Goal: Transaction & Acquisition: Purchase product/service

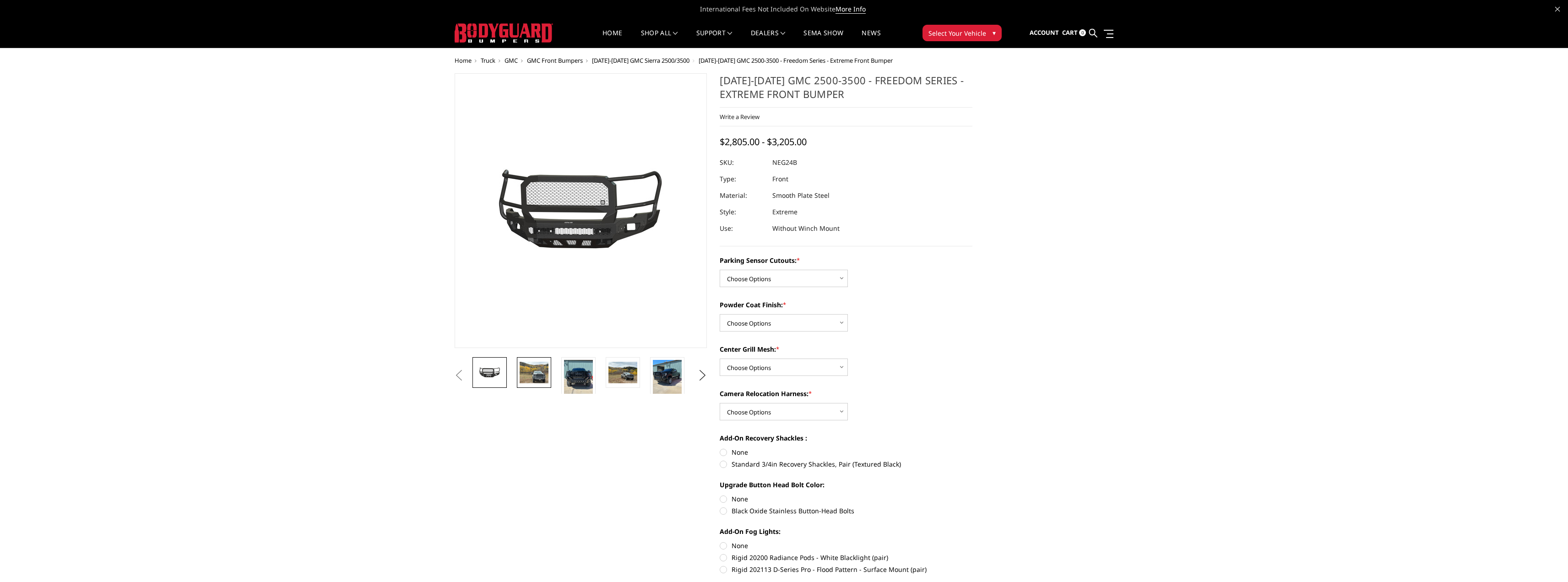
click at [537, 380] on img at bounding box center [534, 372] width 29 height 21
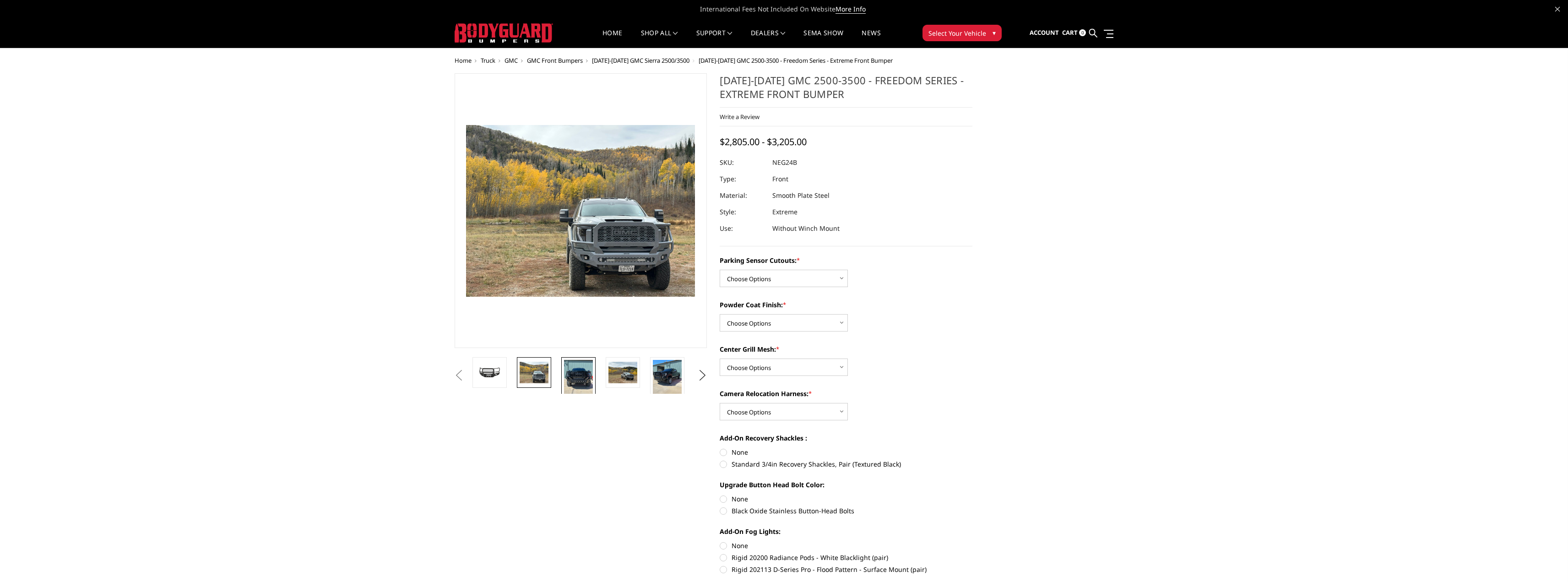
click at [591, 373] on img at bounding box center [578, 379] width 29 height 39
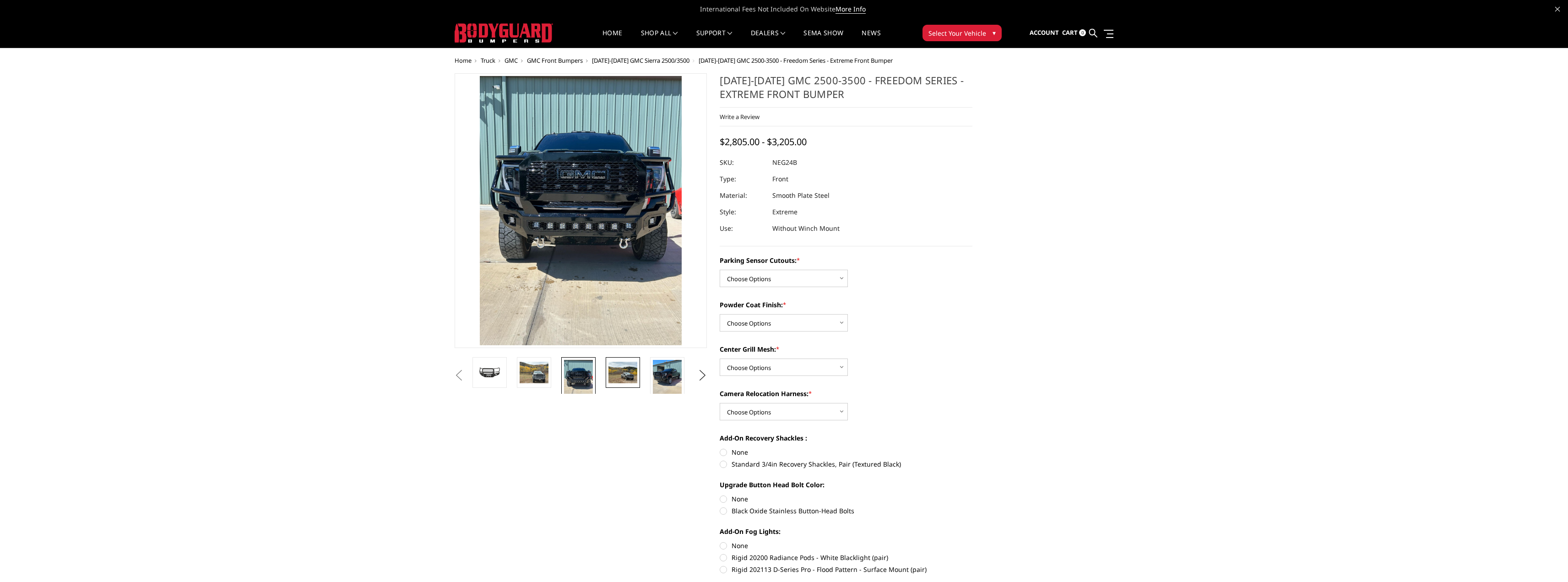
drag, startPoint x: 614, startPoint y: 373, endPoint x: 632, endPoint y: 375, distance: 18.1
click at [615, 373] on img at bounding box center [622, 372] width 29 height 21
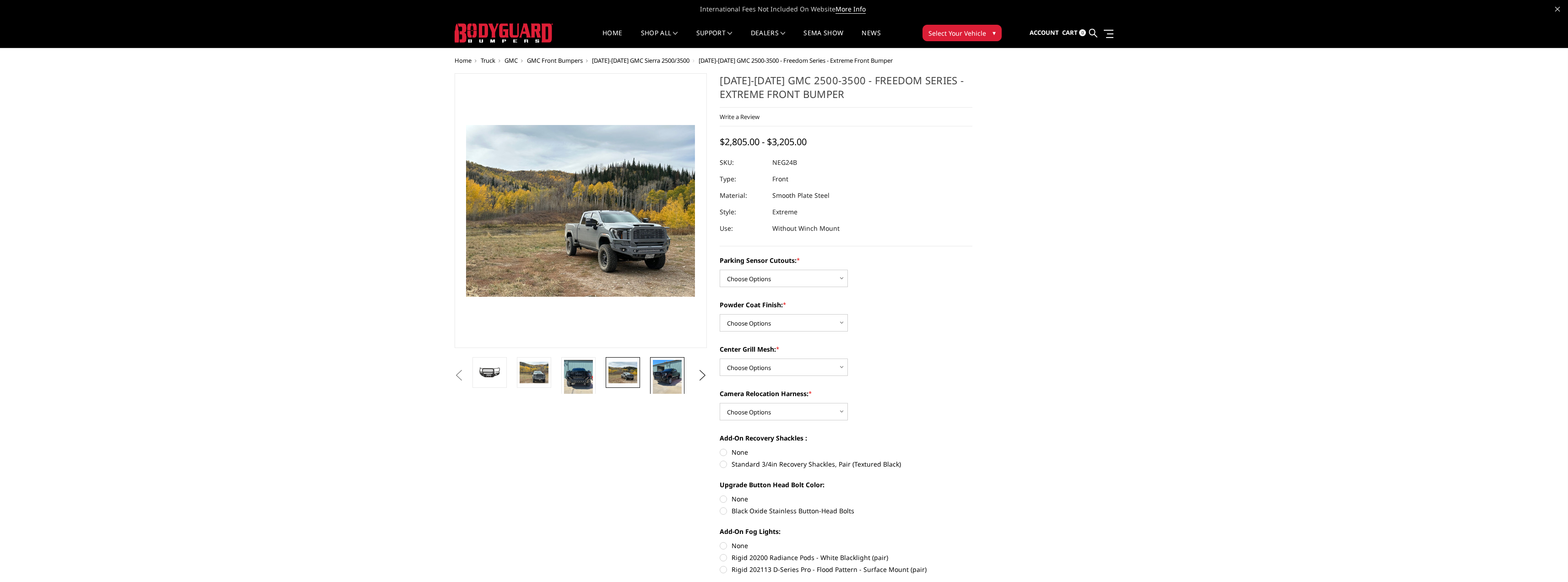
click at [657, 375] on img at bounding box center [667, 379] width 29 height 39
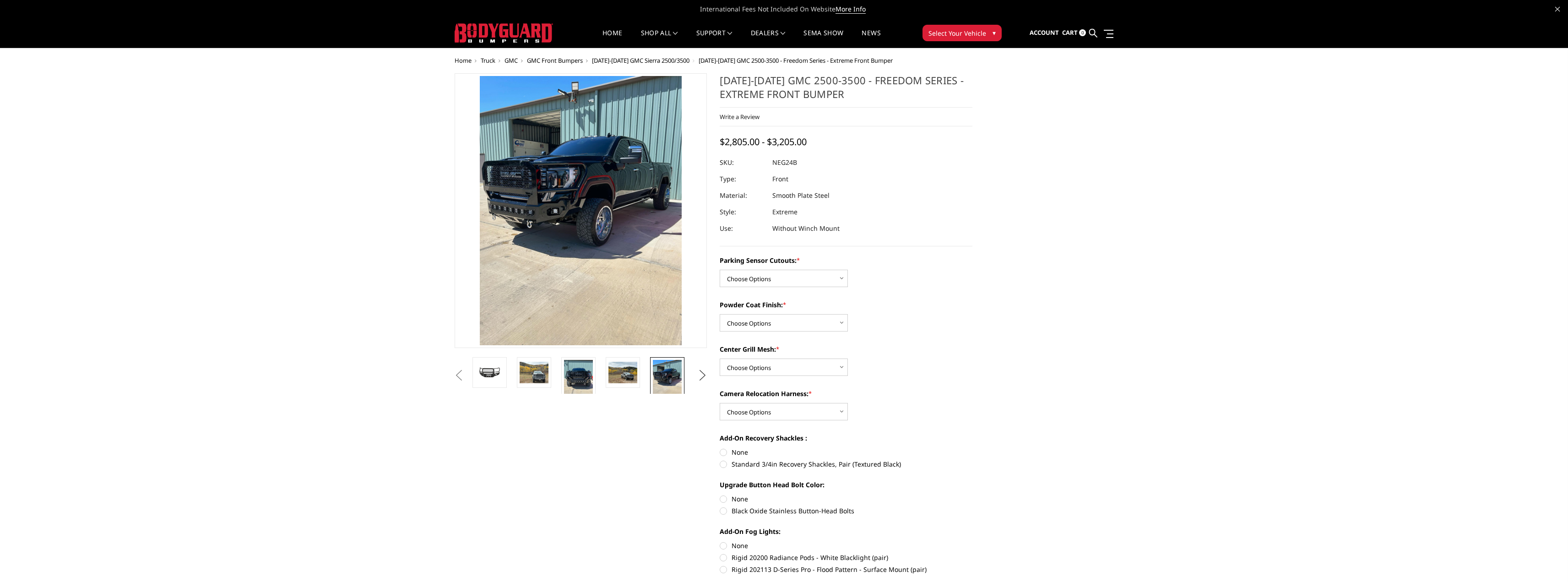
click at [709, 374] on button "Next" at bounding box center [702, 375] width 13 height 13
click at [707, 377] on button "Next" at bounding box center [702, 375] width 13 height 13
click at [707, 377] on button "Next" at bounding box center [702, 375] width 13 height 13
click at [706, 377] on button "Next" at bounding box center [702, 375] width 13 height 13
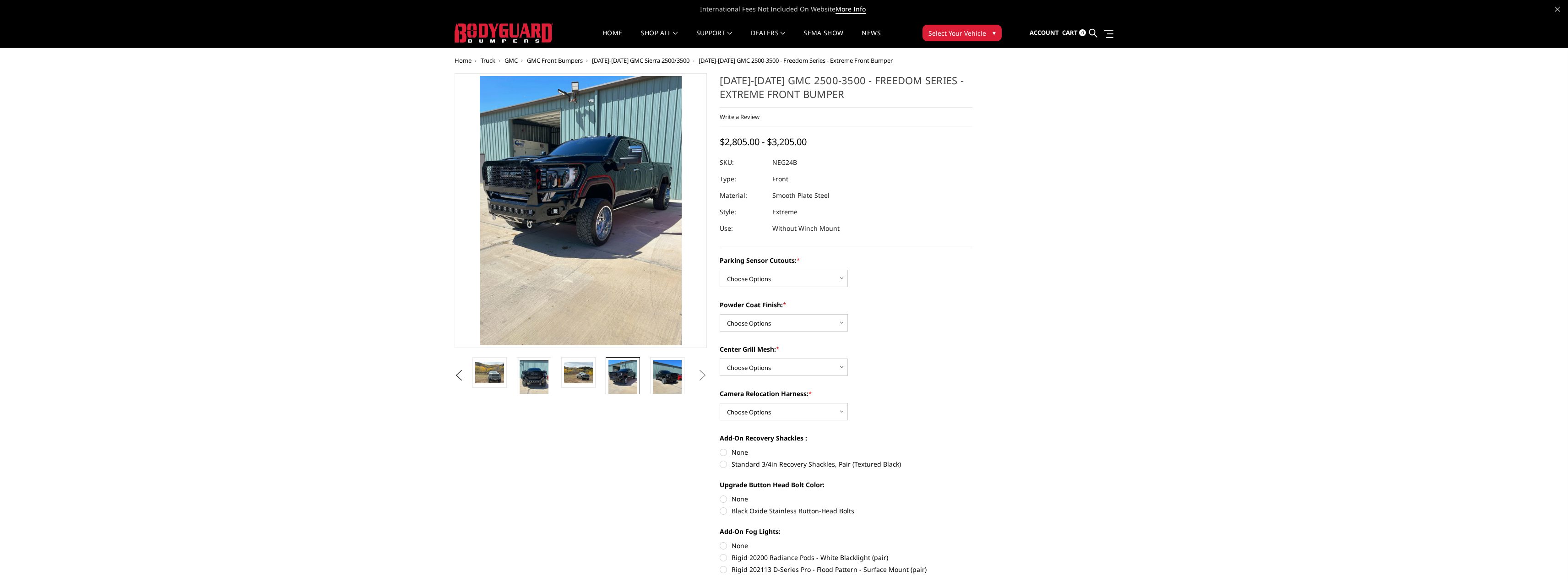
click at [697, 377] on button "Next" at bounding box center [702, 375] width 13 height 13
click at [701, 375] on button "Next" at bounding box center [702, 375] width 13 height 13
click at [671, 379] on img at bounding box center [667, 379] width 29 height 39
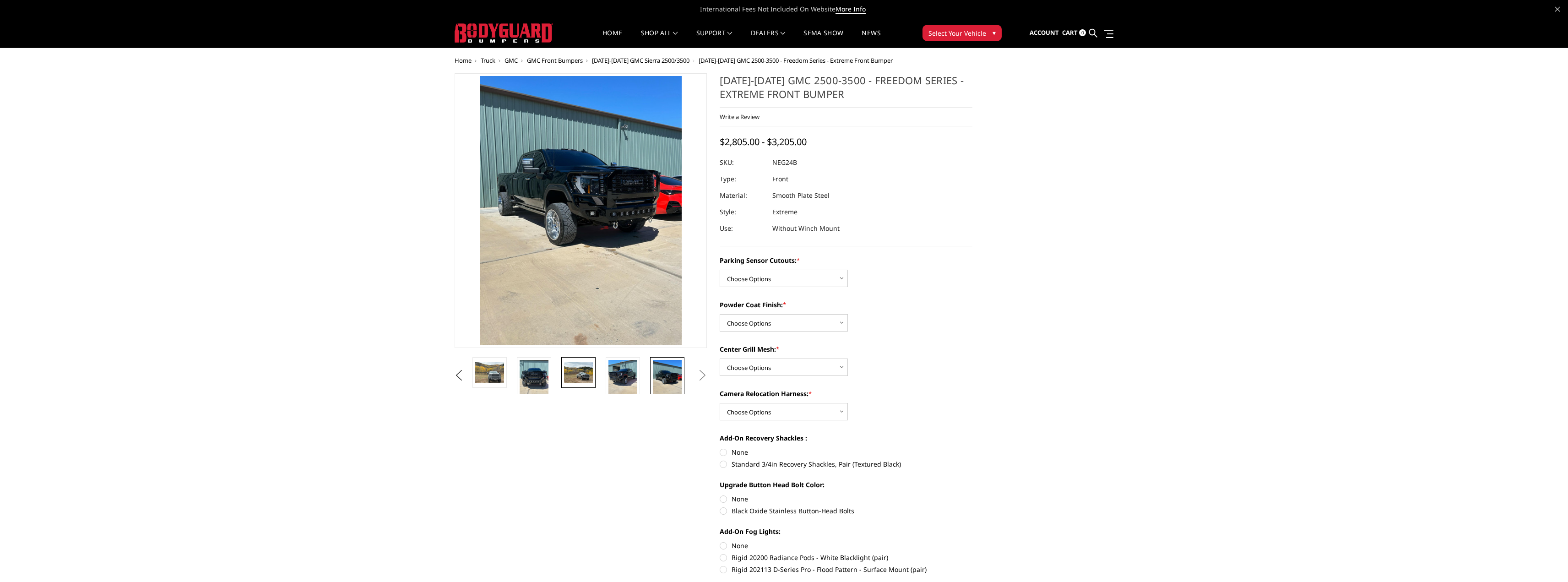
click at [592, 374] on img at bounding box center [578, 372] width 29 height 21
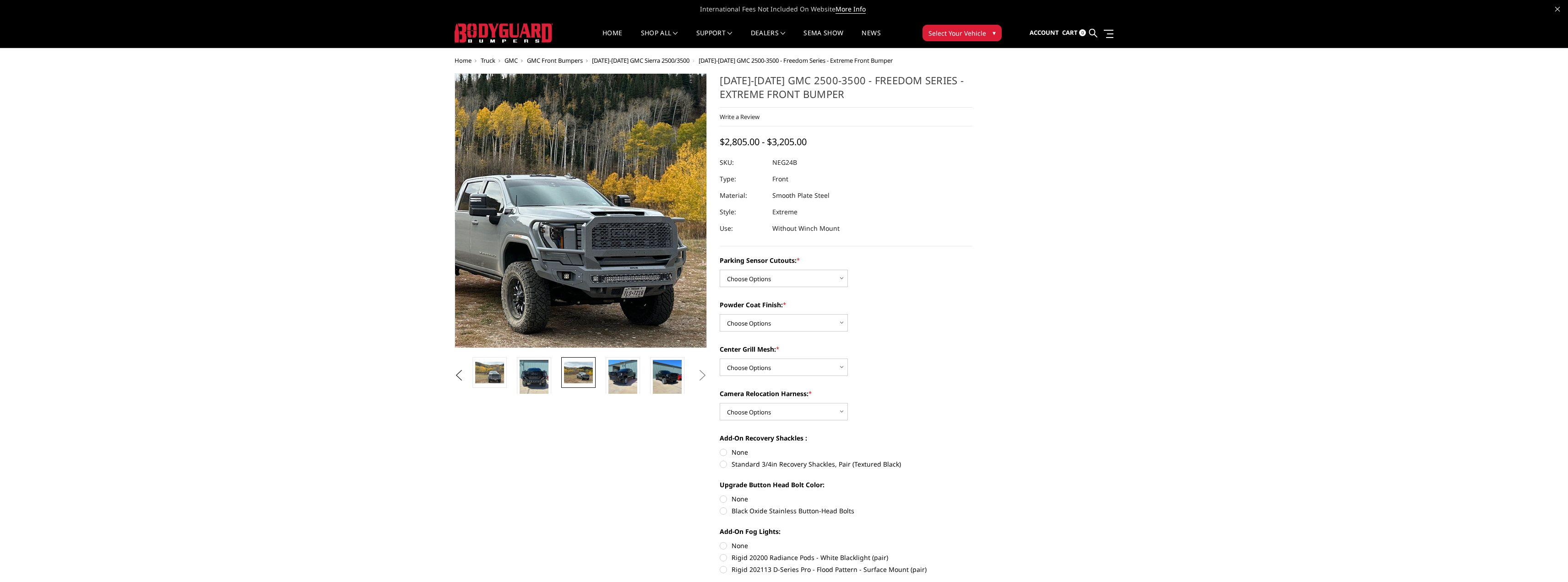
click at [675, 269] on img at bounding box center [456, 176] width 586 height 440
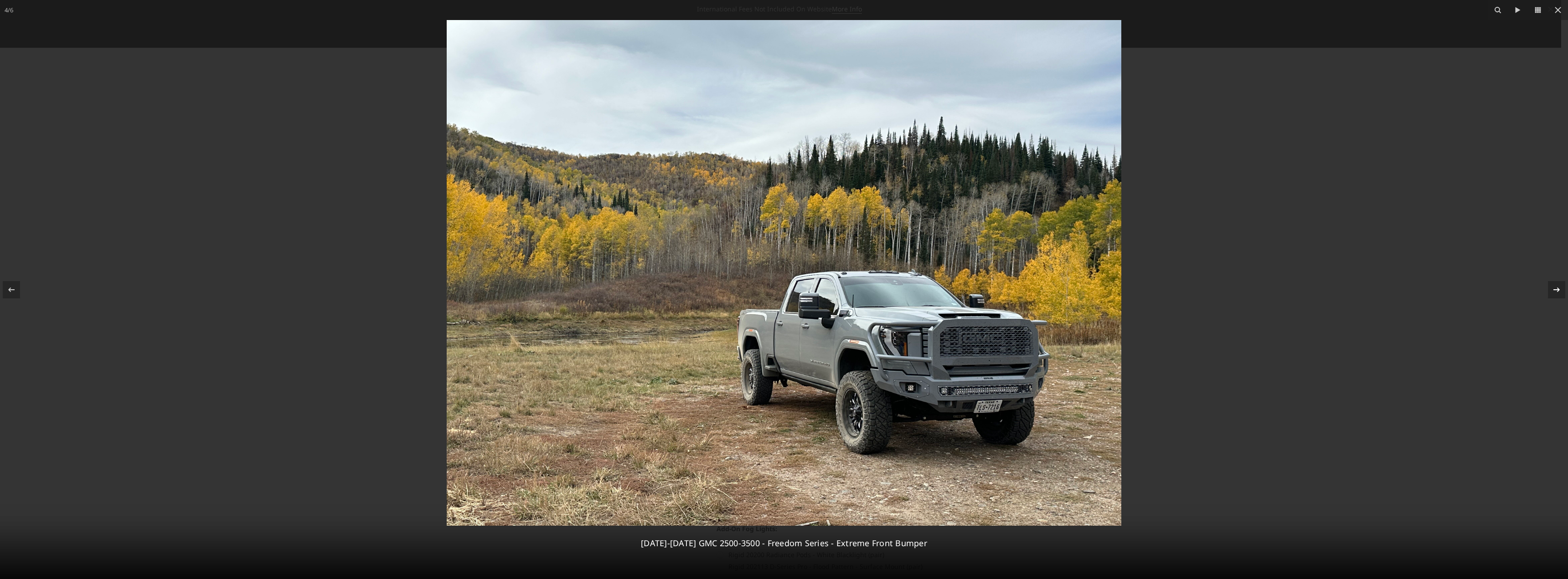
click at [1559, 293] on icon at bounding box center [1556, 290] width 11 height 11
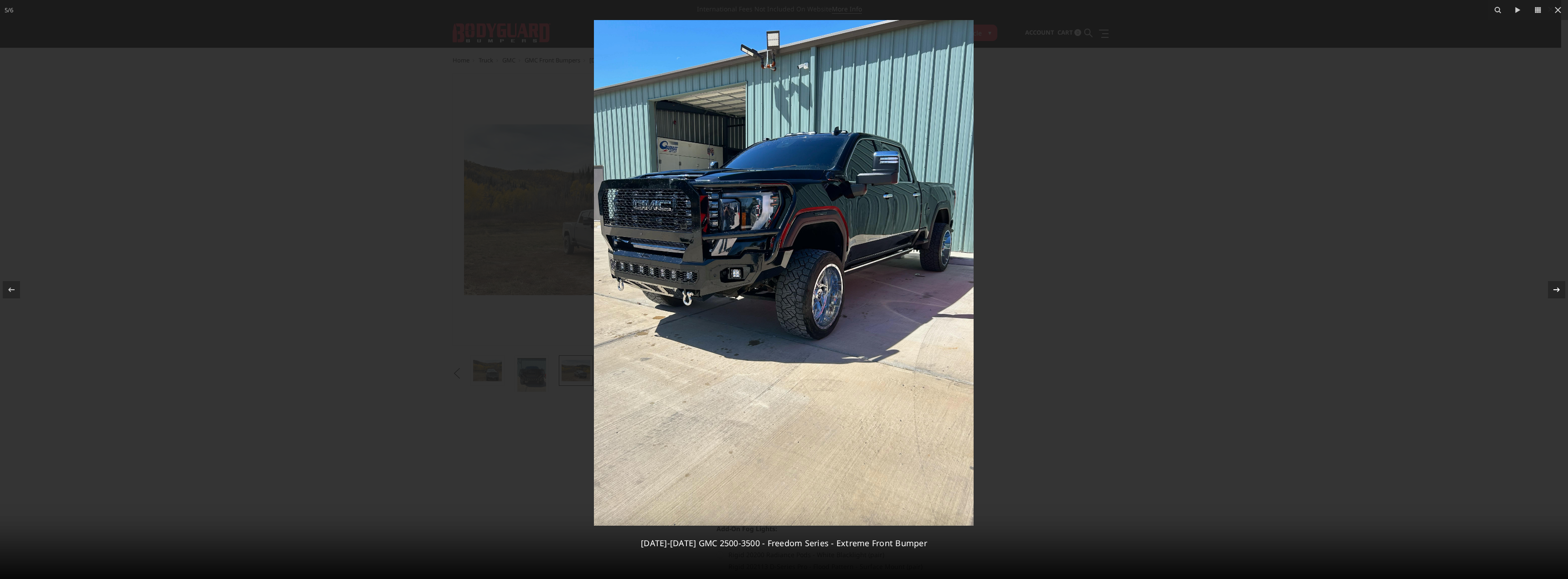
click at [1559, 293] on icon at bounding box center [1556, 290] width 11 height 11
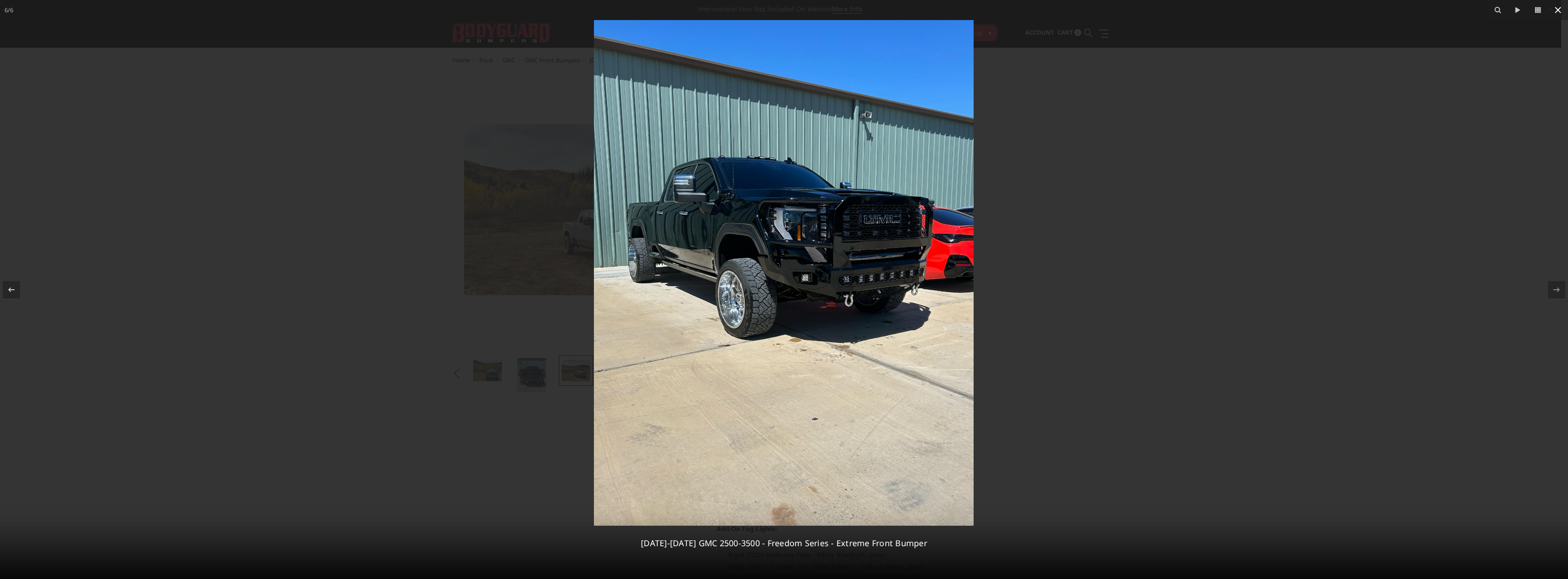
click at [1556, 19] on button at bounding box center [1558, 10] width 20 height 20
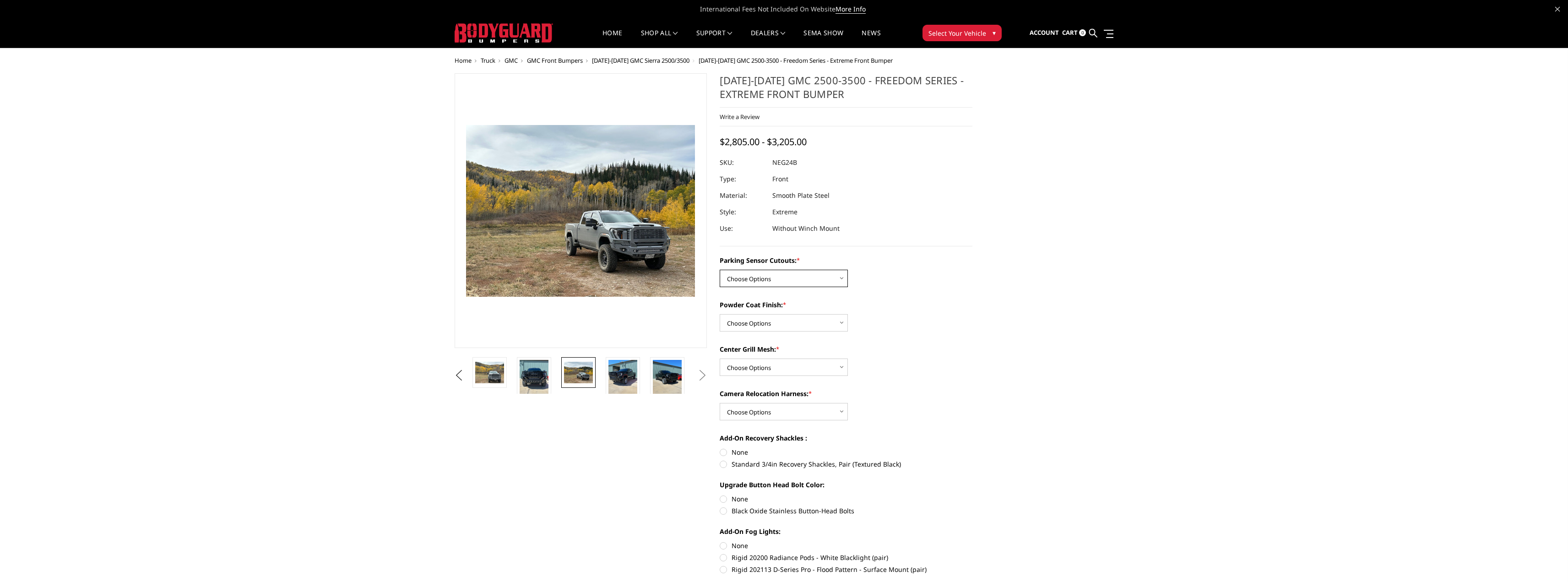
click at [841, 280] on select "Choose Options No - Without Parking Sensor Cutouts Yes - With Parking Sensor Cu…" at bounding box center [784, 278] width 128 height 17
select select "2874"
click at [720, 270] on select "Choose Options No - Without Parking Sensor Cutouts Yes - With Parking Sensor Cu…" at bounding box center [784, 278] width 128 height 17
click at [847, 322] on select "Choose Options Bare Metal Texture Black Powder Coat" at bounding box center [784, 323] width 128 height 17
select select "2876"
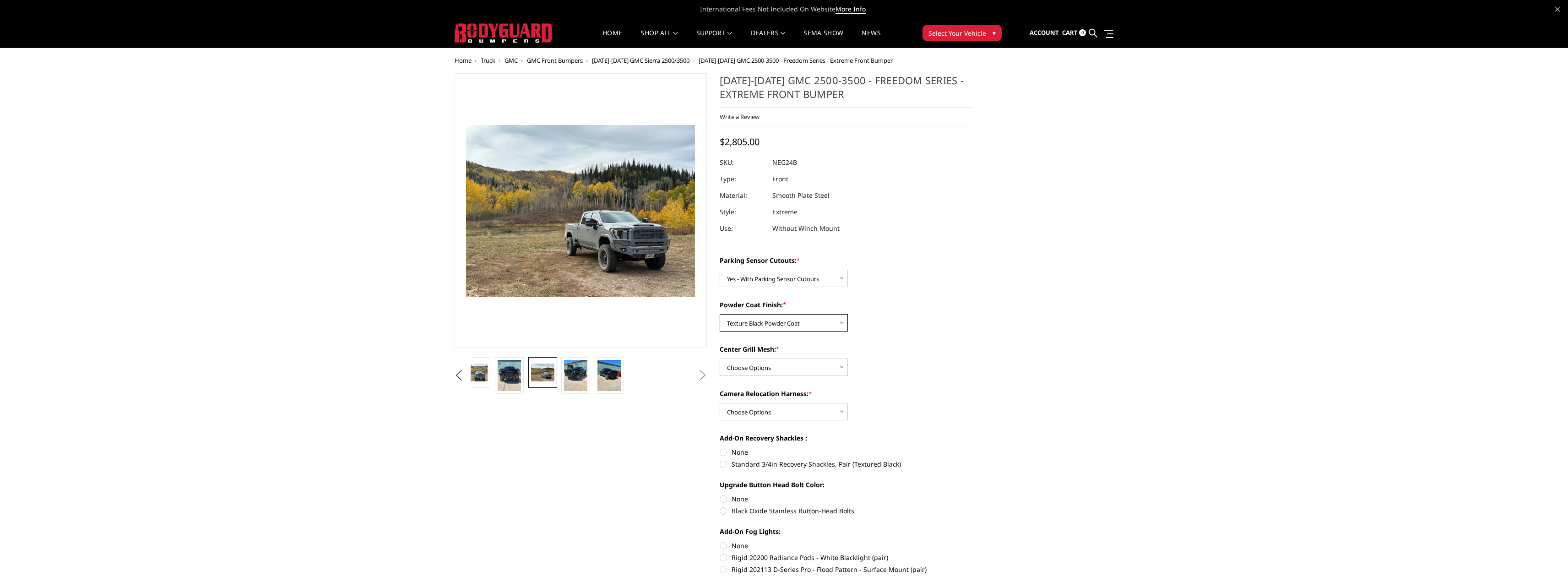
click at [720, 314] on select "Choose Options Bare Metal Texture Black Powder Coat" at bounding box center [784, 323] width 128 height 17
drag, startPoint x: 841, startPoint y: 371, endPoint x: 845, endPoint y: 370, distance: 4.1
click at [842, 371] on select "Choose Options WITH Expanded Metal in Center Grill WITHOUT Expanded Metal in Ce…" at bounding box center [784, 367] width 128 height 17
click at [720, 358] on select "Choose Options WITH Expanded Metal in Center Grill WITHOUT Expanded Metal in Ce…" at bounding box center [784, 367] width 128 height 17
click at [834, 361] on select "Choose Options WITH Expanded Metal in Center Grill WITHOUT Expanded Metal in Ce…" at bounding box center [784, 367] width 128 height 17
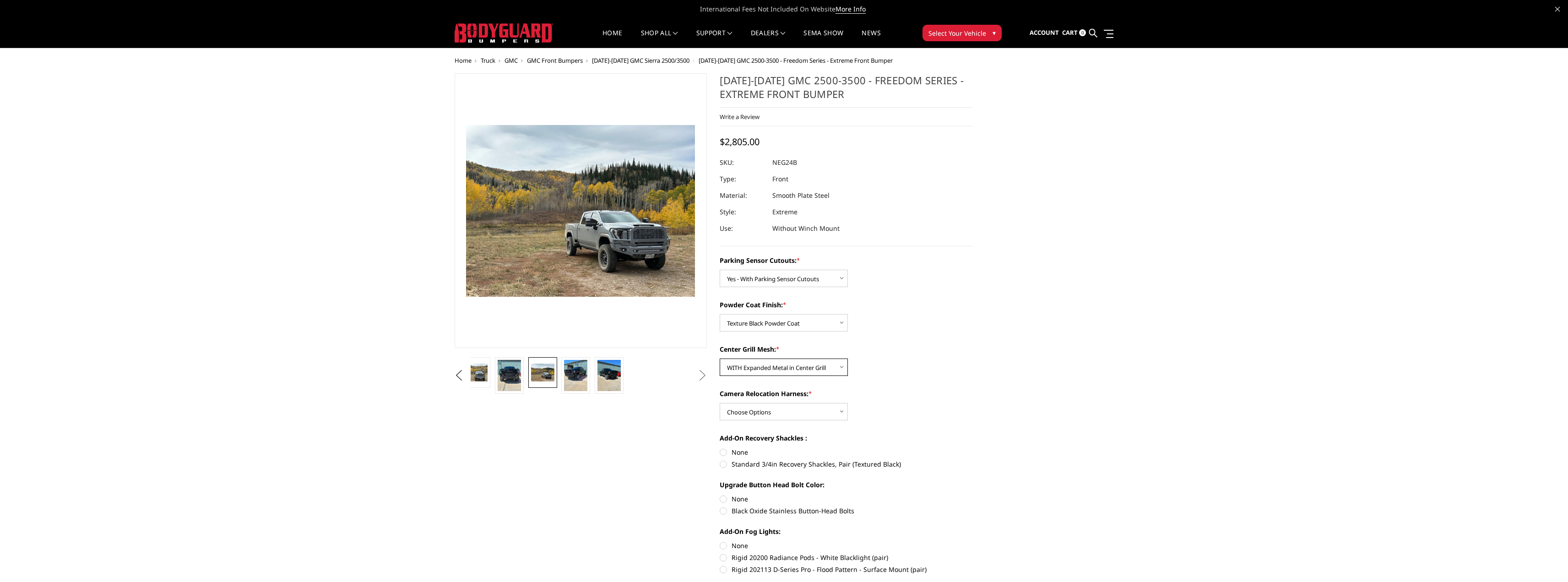
select select "2878"
click at [720, 358] on select "Choose Options WITH Expanded Metal in Center Grill WITHOUT Expanded Metal in Ce…" at bounding box center [784, 367] width 128 height 17
click at [842, 411] on select "Choose Options WITH Camera Relocation Harness WITHOUT Camera Relocation Harness" at bounding box center [784, 411] width 128 height 17
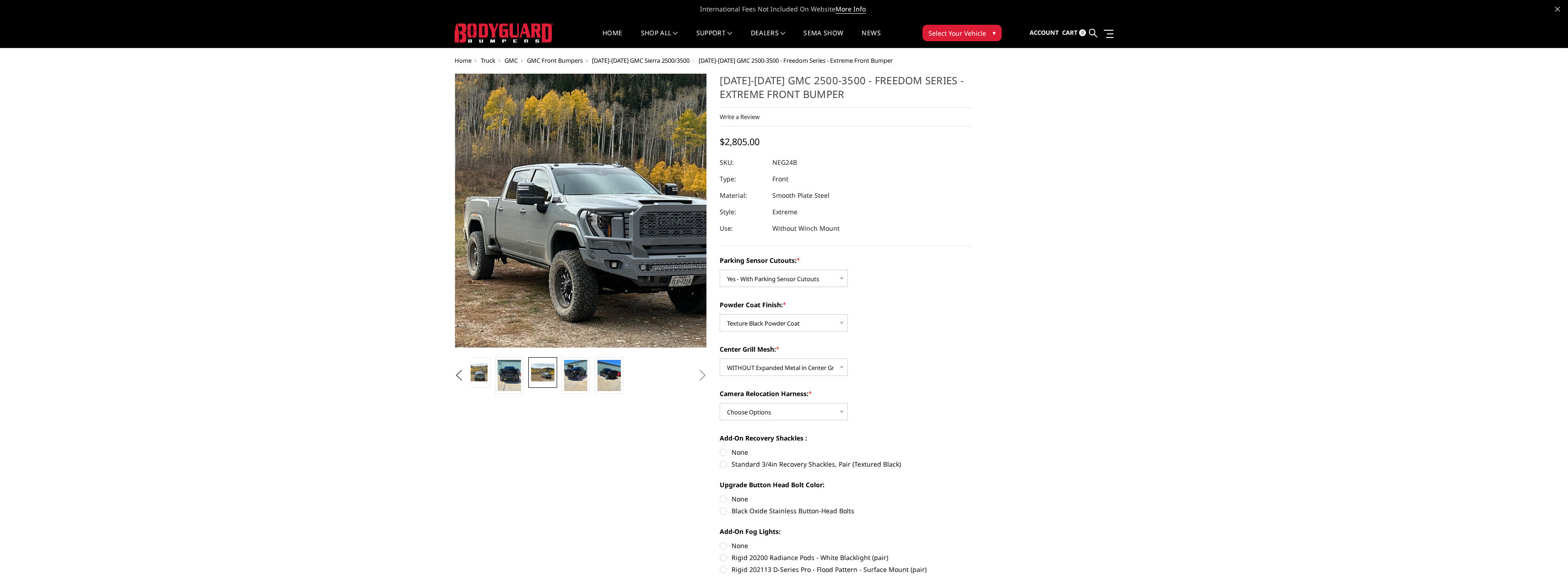
click at [640, 288] on img at bounding box center [504, 164] width 586 height 440
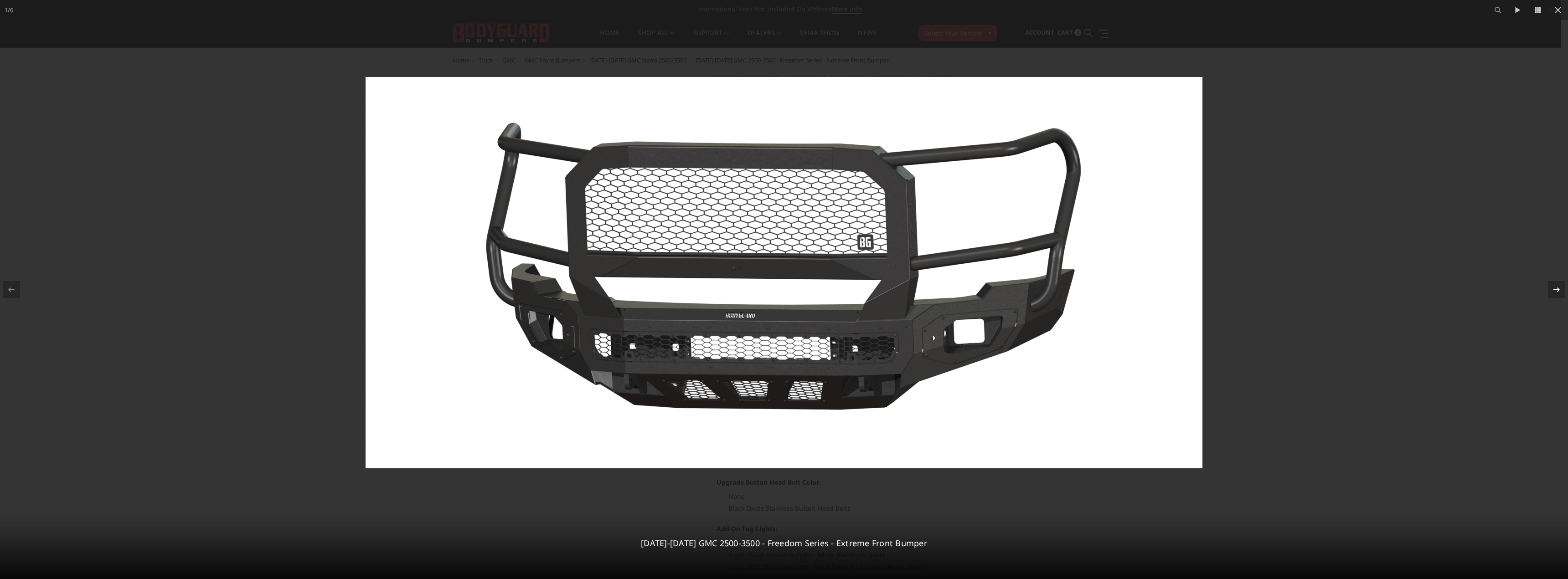
click at [1559, 287] on icon at bounding box center [1556, 290] width 11 height 11
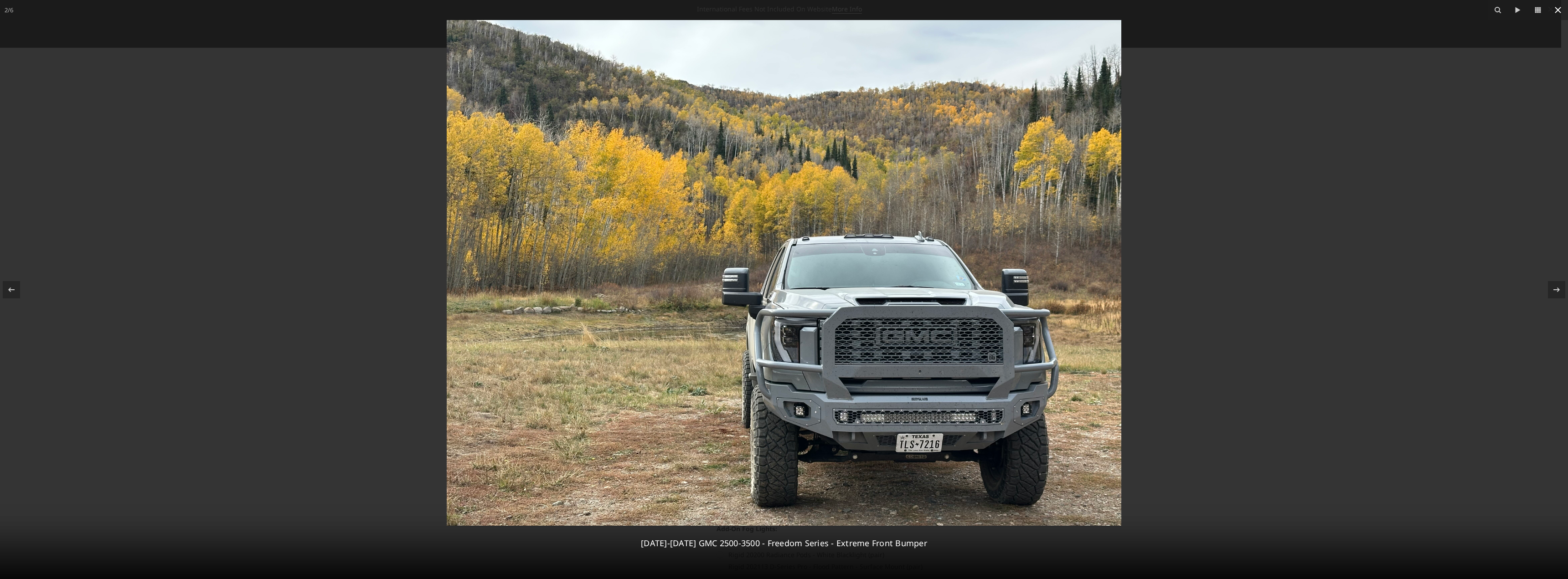
click at [1560, 13] on icon at bounding box center [1558, 10] width 11 height 11
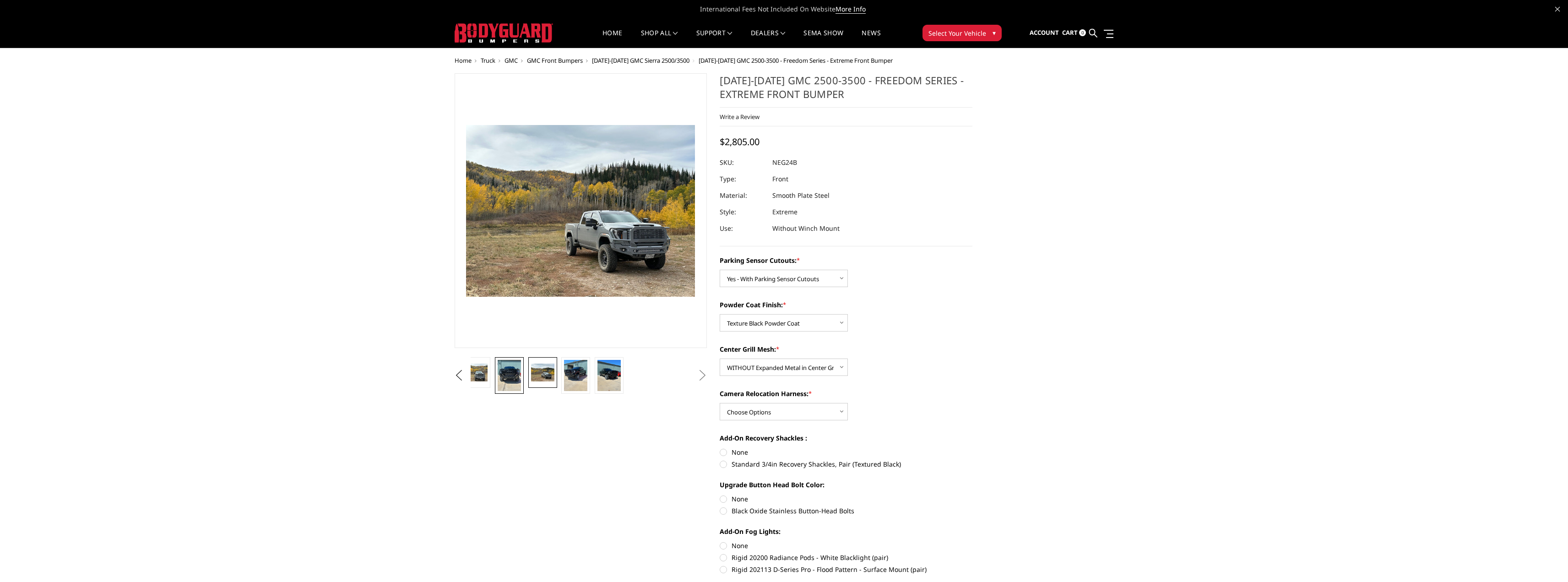
click at [506, 380] on img at bounding box center [509, 375] width 23 height 31
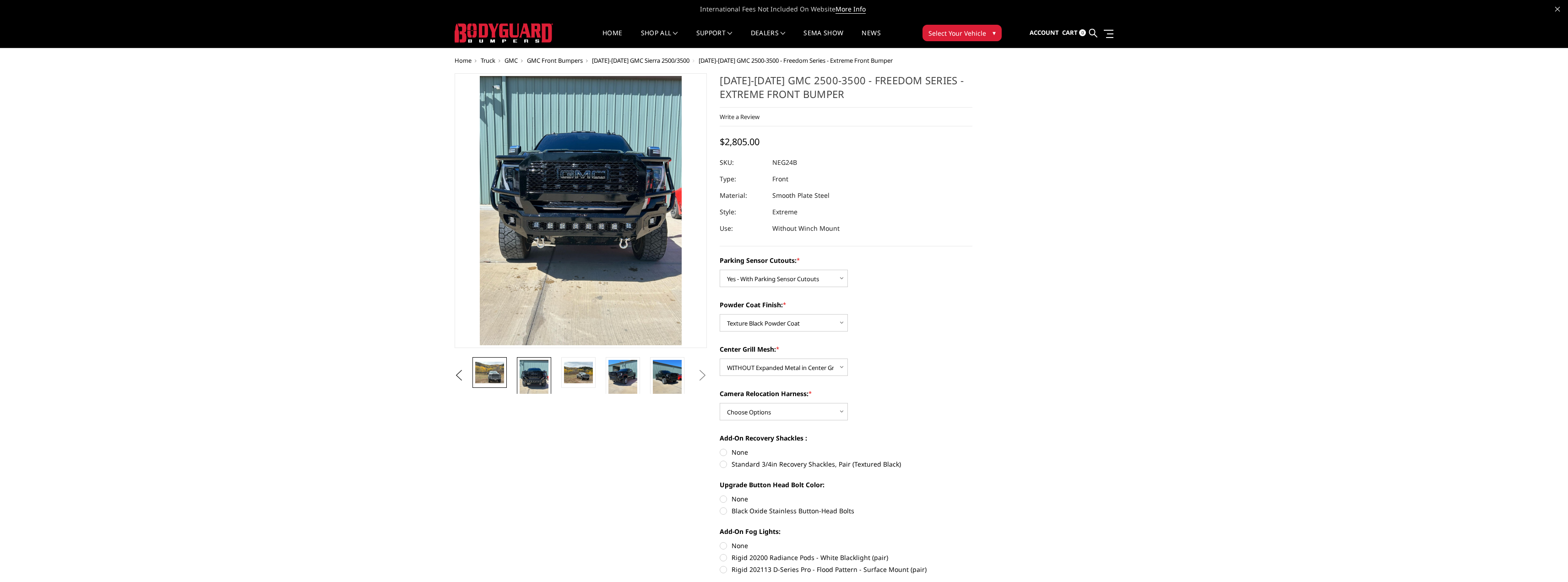
click at [495, 369] on img at bounding box center [489, 372] width 29 height 21
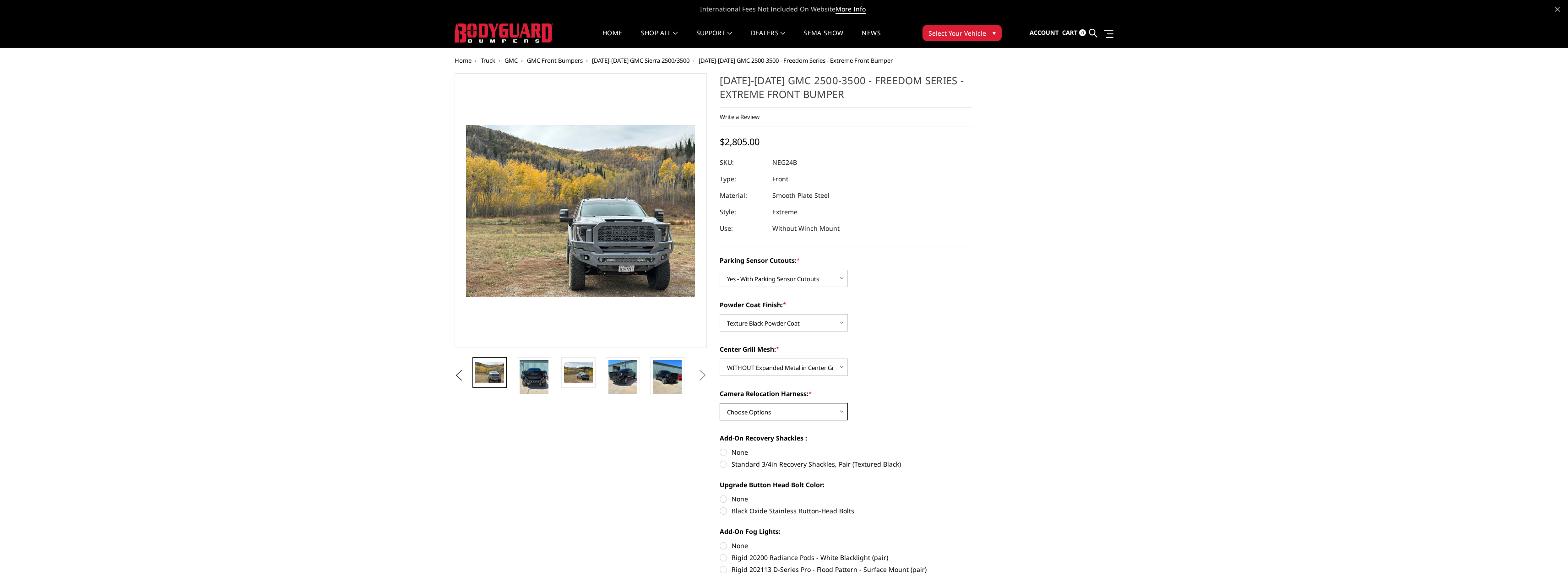
click at [845, 413] on select "Choose Options WITH Camera Relocation Harness WITHOUT Camera Relocation Harness" at bounding box center [784, 411] width 128 height 17
click at [720, 403] on select "Choose Options WITH Camera Relocation Harness WITHOUT Camera Relocation Harness" at bounding box center [784, 411] width 128 height 17
click at [838, 412] on select "Choose Options WITH Camera Relocation Harness WITHOUT Camera Relocation Harness" at bounding box center [784, 411] width 128 height 17
click at [720, 403] on select "Choose Options WITH Camera Relocation Harness WITHOUT Camera Relocation Harness" at bounding box center [784, 411] width 128 height 17
drag, startPoint x: 839, startPoint y: 411, endPoint x: 839, endPoint y: 416, distance: 5.0
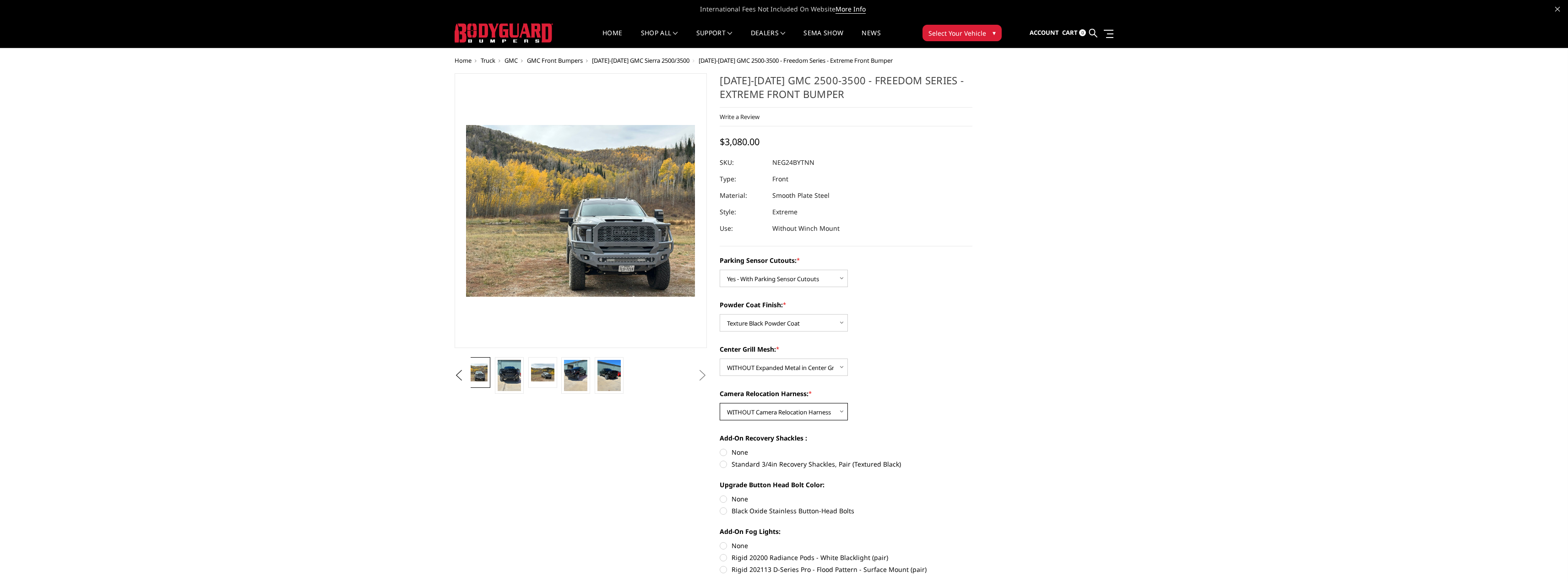
click at [840, 411] on select "Choose Options WITH Camera Relocation Harness WITHOUT Camera Relocation Harness" at bounding box center [784, 411] width 128 height 17
select select "2879"
click at [720, 403] on select "Choose Options WITH Camera Relocation Harness WITHOUT Camera Relocation Harness" at bounding box center [784, 411] width 128 height 17
drag, startPoint x: 720, startPoint y: 454, endPoint x: 728, endPoint y: 454, distance: 8.0
click at [721, 454] on label "None" at bounding box center [845, 452] width 252 height 10
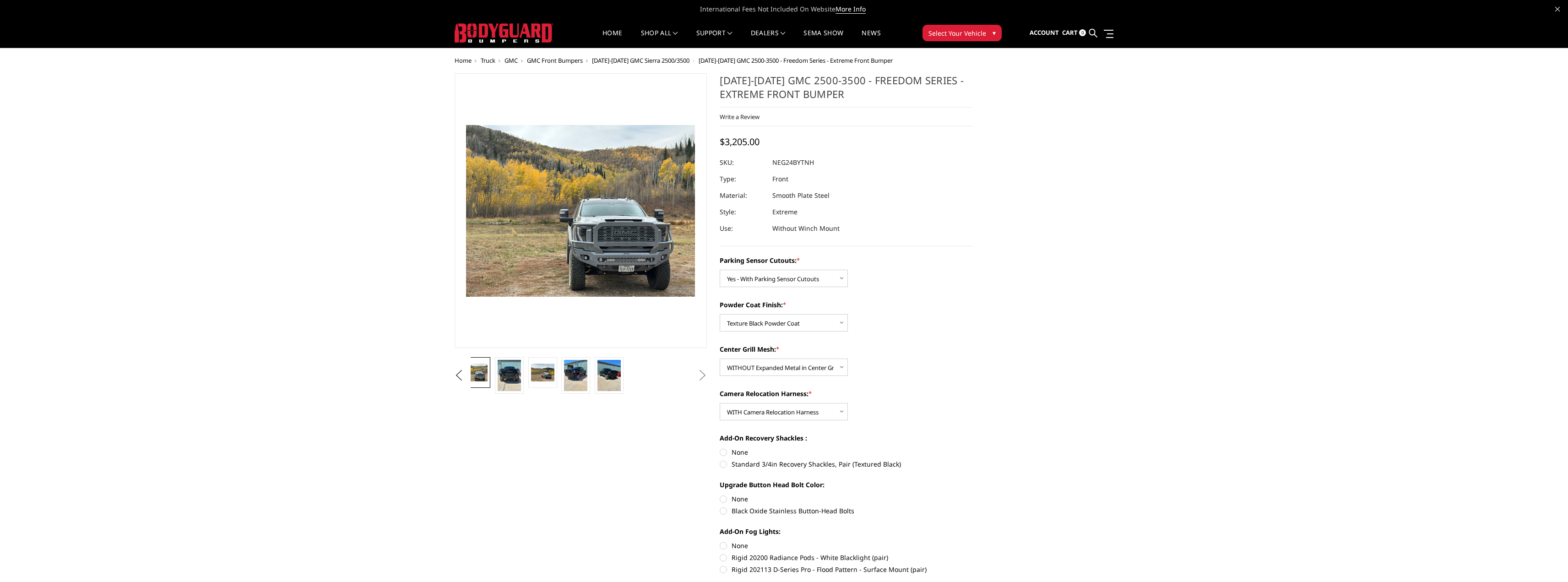
click at [720, 448] on input "None" at bounding box center [720, 448] width 1 height 1
radio input "true"
drag, startPoint x: 725, startPoint y: 496, endPoint x: 734, endPoint y: 501, distance: 10.3
click at [724, 498] on label "None" at bounding box center [845, 499] width 252 height 10
click at [720, 495] on input "None" at bounding box center [720, 494] width 1 height 1
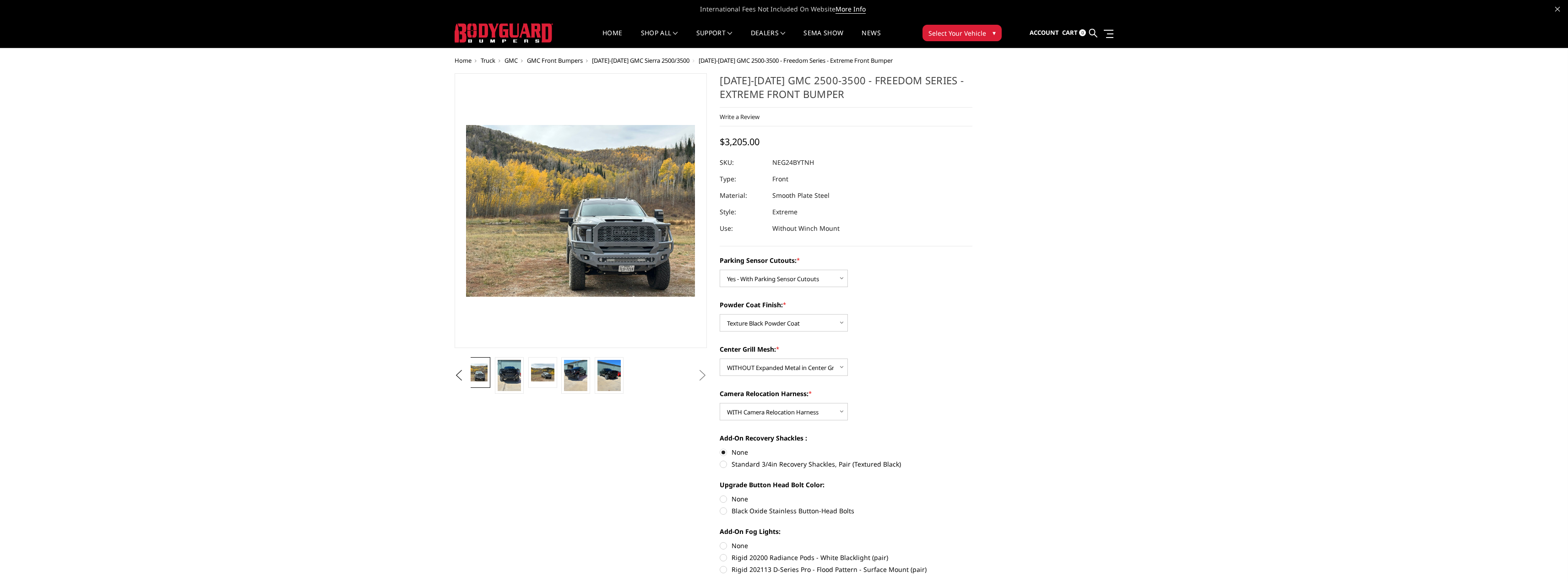
radio input "true"
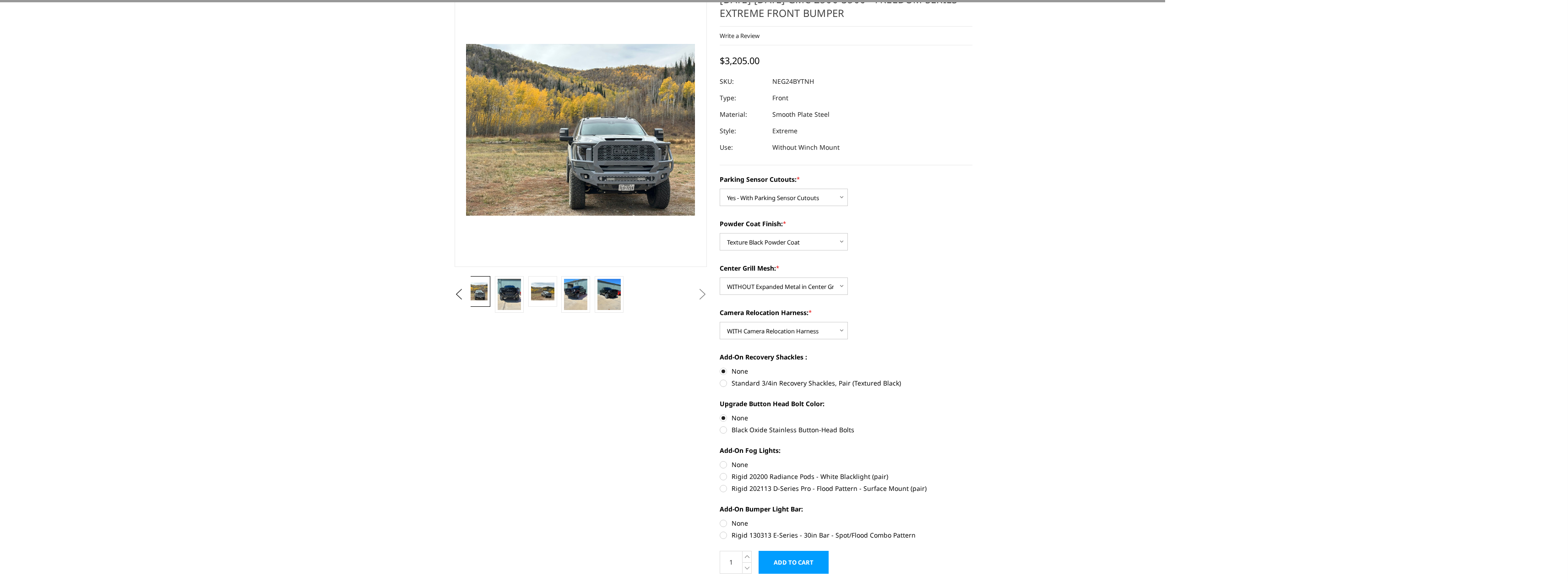
scroll to position [92, 0]
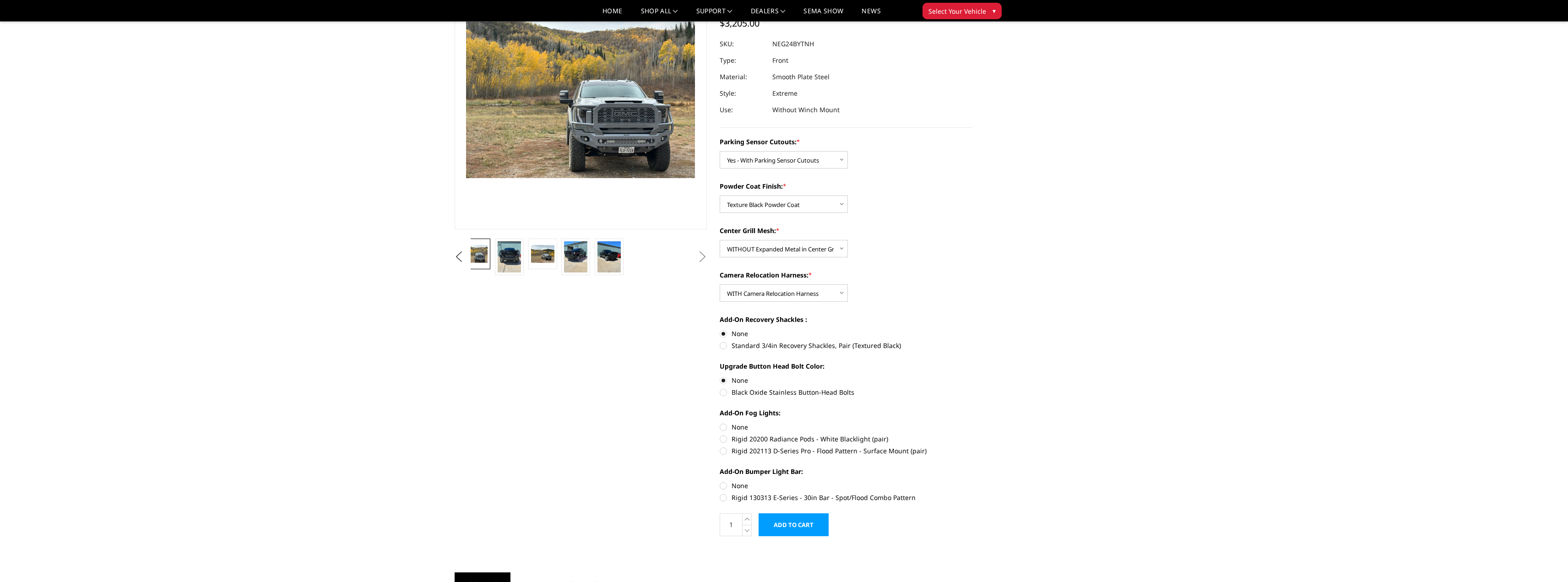
click at [720, 423] on section "2024-2025 GMC 2500-3500 - Freedom Series - Extreme Front Bumper Write a Review …" at bounding box center [846, 250] width 265 height 591
drag, startPoint x: 722, startPoint y: 426, endPoint x: 726, endPoint y: 431, distance: 6.4
click at [723, 427] on label "None" at bounding box center [845, 427] width 252 height 10
click at [720, 422] on input "None" at bounding box center [720, 422] width 1 height 1
radio input "true"
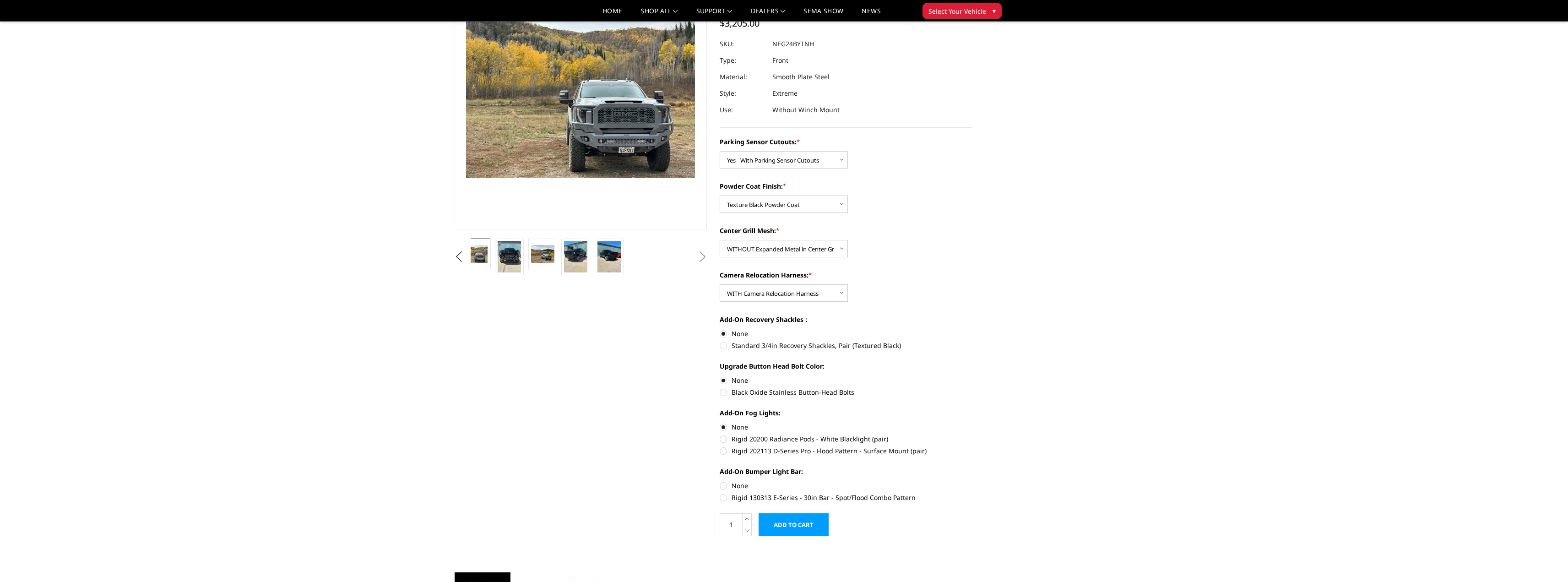
click at [726, 484] on label "None" at bounding box center [845, 485] width 252 height 10
click at [720, 481] on input "None" at bounding box center [720, 481] width 1 height 1
radio input "true"
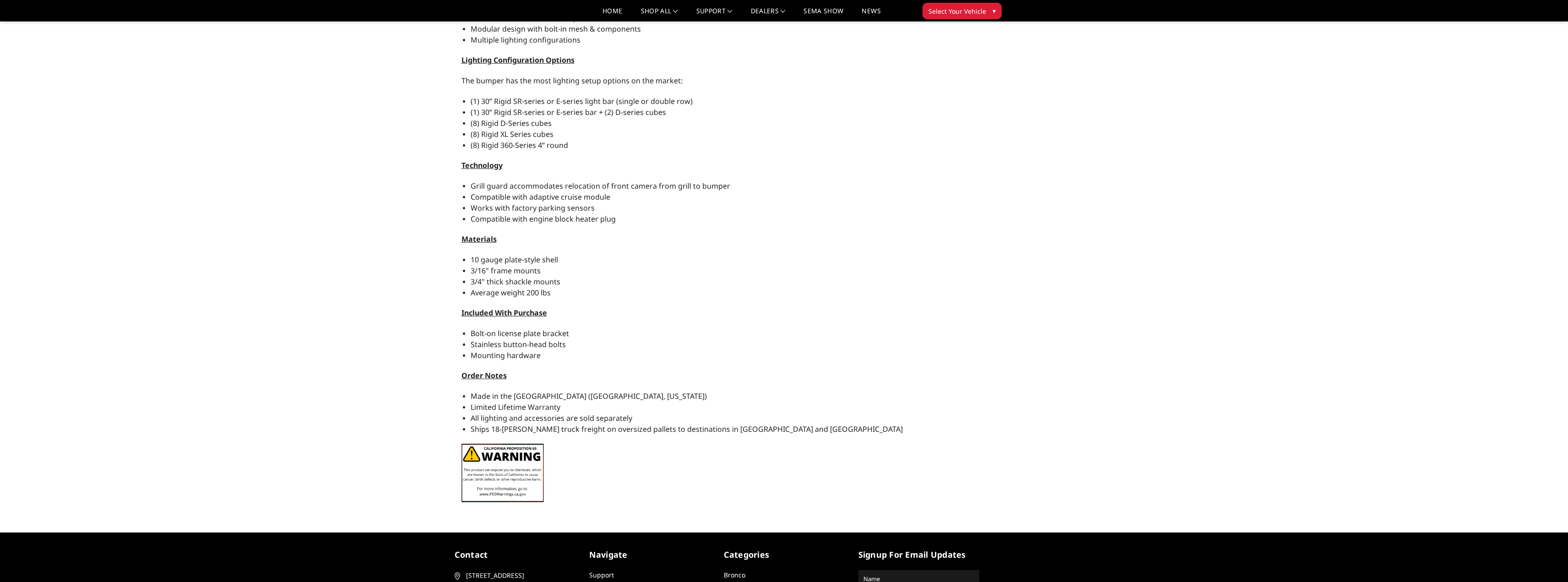
scroll to position [897, 0]
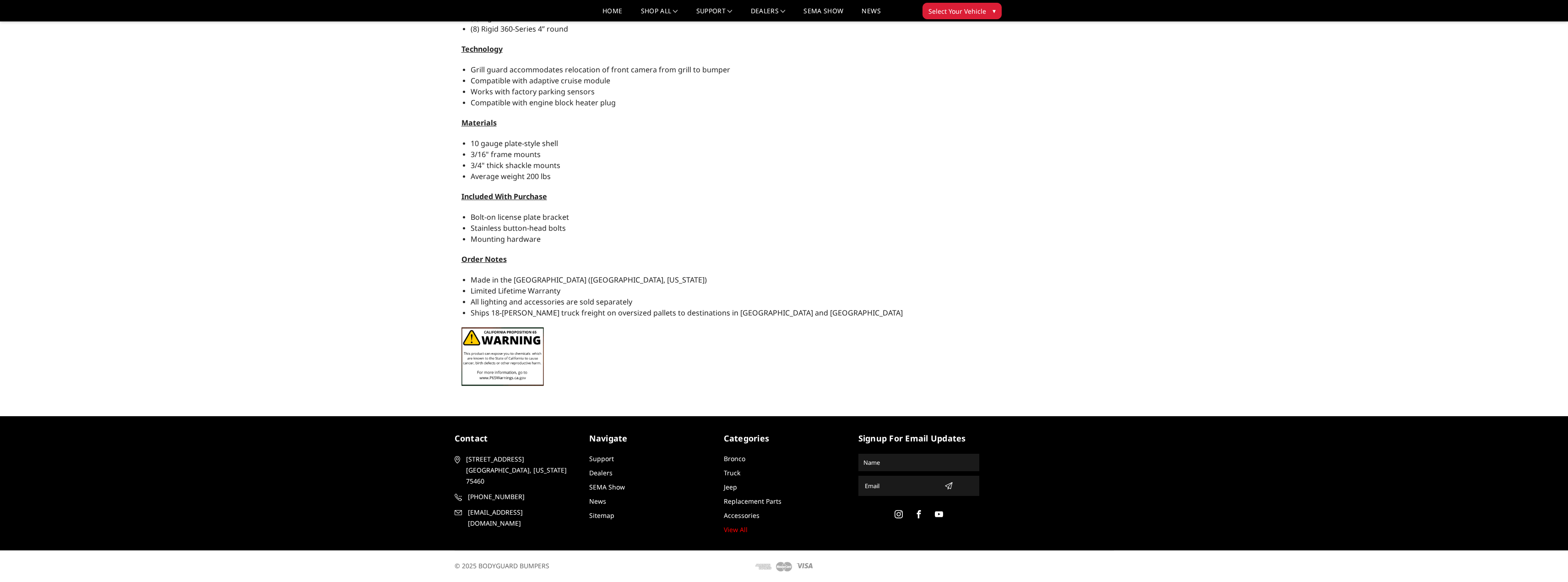
click at [455, 459] on icon at bounding box center [457, 460] width 6 height 7
drag, startPoint x: 464, startPoint y: 470, endPoint x: 529, endPoint y: 472, distance: 65.0
click at [529, 472] on p "2675 Farm Road 79 Paris, Texas 75460" at bounding box center [515, 470] width 121 height 33
copy span "2675 Farm Road 79 Paris, Texas 75460"
